Goal: Check status

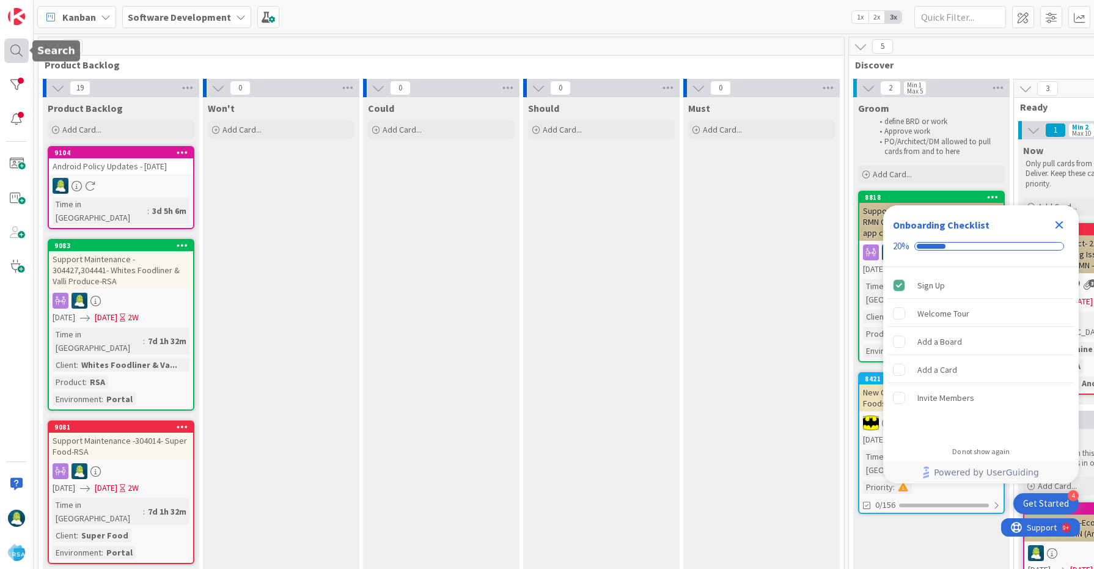
click at [17, 57] on div at bounding box center [16, 51] width 24 height 24
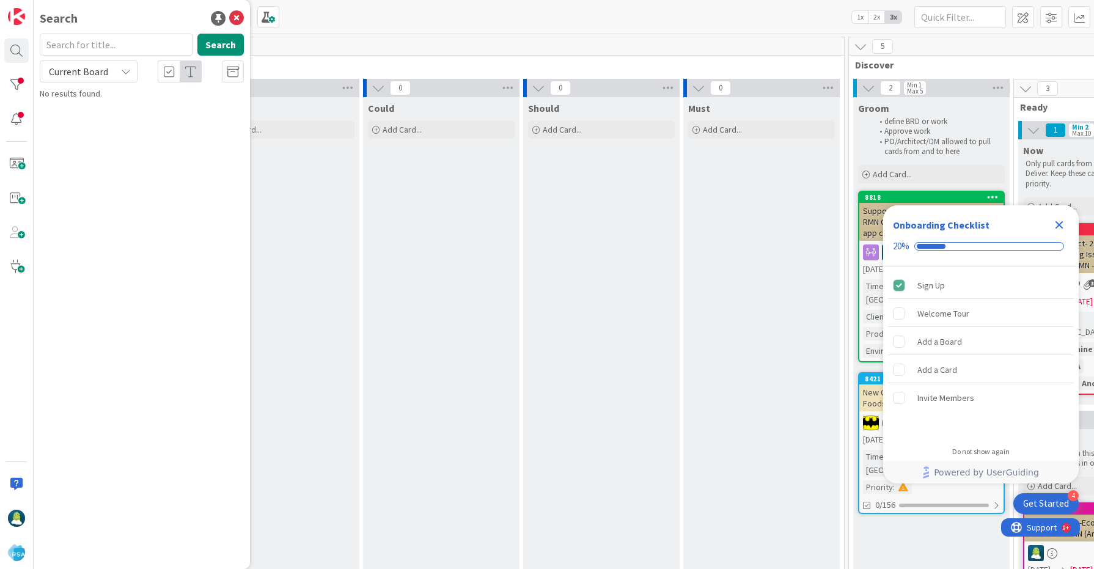
click at [118, 51] on input "text" at bounding box center [116, 45] width 153 height 22
click at [51, 45] on input "523957" at bounding box center [116, 45] width 153 height 22
click at [61, 39] on input "23957" at bounding box center [116, 45] width 153 height 22
type input "8580"
